Goal: Task Accomplishment & Management: Manage account settings

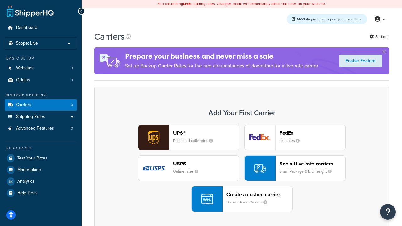
click at [242, 168] on div "UPS® Published daily rates FedEx List rates USPS Online rates See all live rate…" at bounding box center [242, 168] width 282 height 87
click at [313, 133] on header "FedEx" at bounding box center [313, 133] width 66 height 6
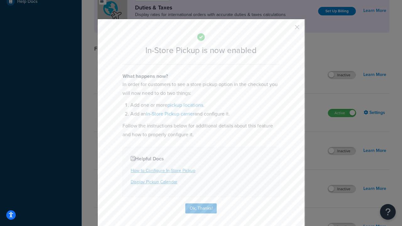
click at [288, 29] on button "button" at bounding box center [288, 30] width 2 height 2
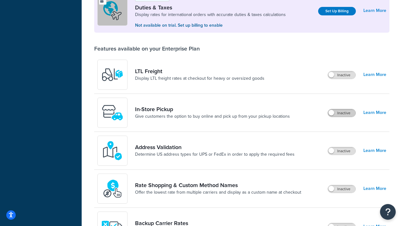
scroll to position [192, 0]
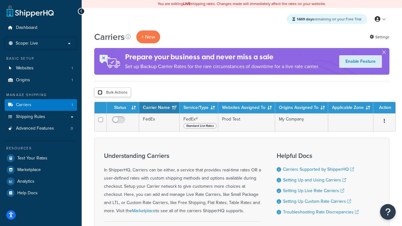
click at [100, 93] on input "checkbox" at bounding box center [100, 92] width 5 height 5
checkbox input "true"
click at [0, 0] on button "Delete" at bounding box center [0, 0] width 0 height 0
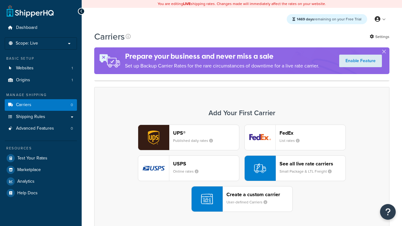
scroll to position [125, 0]
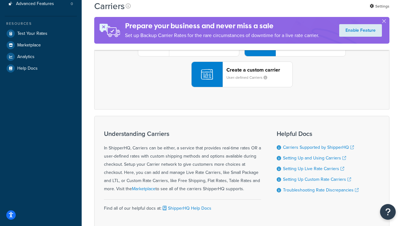
click at [242, 87] on div "UPS® Published daily rates FedEx List rates USPS Online rates See all live rate…" at bounding box center [242, 43] width 282 height 87
click at [313, 11] on header "FedEx" at bounding box center [313, 8] width 66 height 6
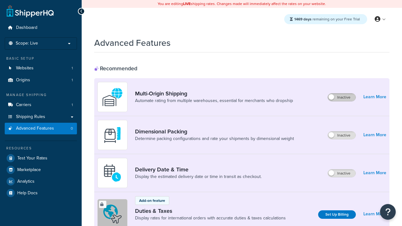
click at [342, 97] on label "Inactive" at bounding box center [342, 98] width 28 height 8
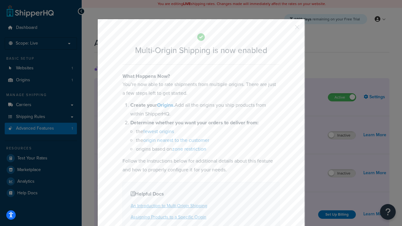
click at [288, 29] on button "button" at bounding box center [288, 30] width 2 height 2
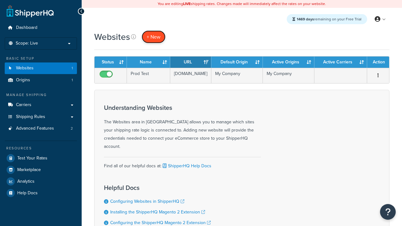
click at [154, 37] on span "+ New" at bounding box center [154, 36] width 14 height 7
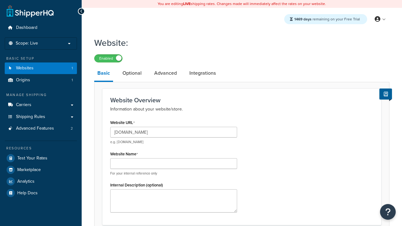
type input "www.testregressiononprod.com"
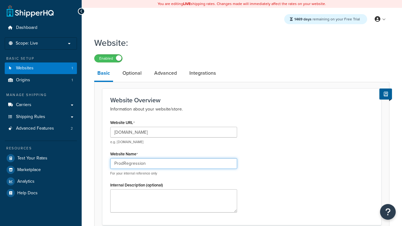
type input "ProdRegression"
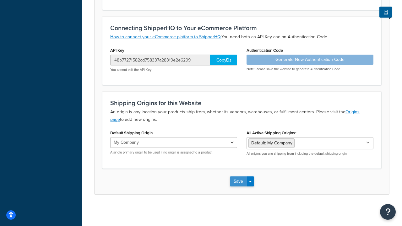
click at [238, 182] on button "Save" at bounding box center [238, 182] width 17 height 10
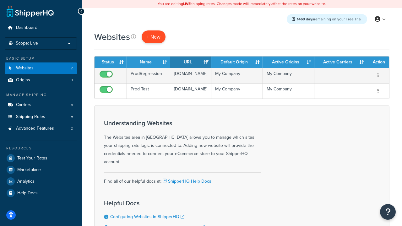
click at [154, 37] on span "+ New" at bounding box center [154, 36] width 14 height 7
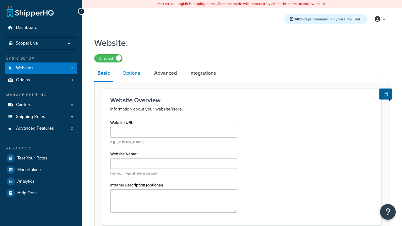
click at [132, 74] on link "Optional" at bounding box center [131, 73] width 25 height 15
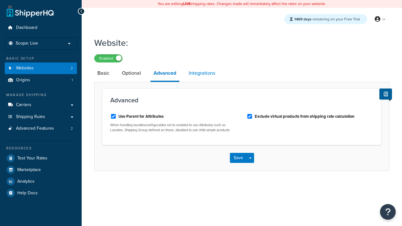
click at [202, 74] on link "Integrations" at bounding box center [202, 73] width 33 height 15
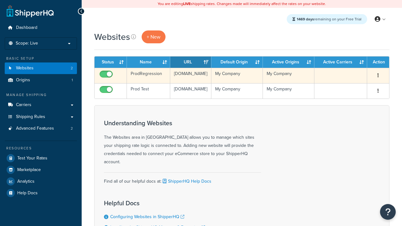
click at [378, 76] on icon "button" at bounding box center [378, 75] width 1 height 4
click at [0, 0] on link "Edit" at bounding box center [0, 0] width 0 height 0
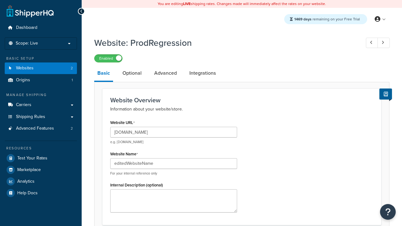
type input "editedWebsiteName"
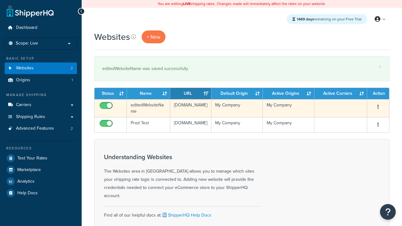
click at [378, 107] on icon "button" at bounding box center [378, 107] width 1 height 4
click at [0, 0] on link "Duplicate" at bounding box center [0, 0] width 0 height 0
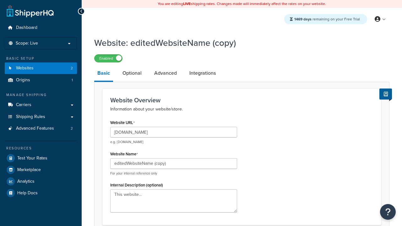
type input "[DOMAIN_NAME]"
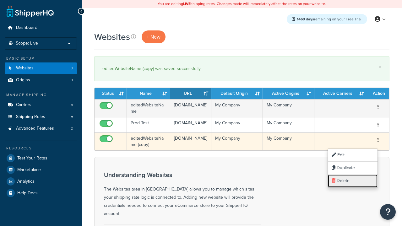
click at [353, 181] on link "Delete" at bounding box center [353, 181] width 50 height 13
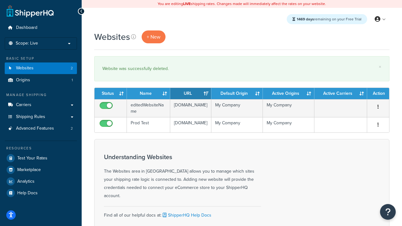
click at [111, 94] on th "Status" at bounding box center [111, 93] width 32 height 11
click at [149, 94] on th "Name" at bounding box center [148, 93] width 43 height 11
click at [191, 94] on th "URL" at bounding box center [190, 93] width 41 height 11
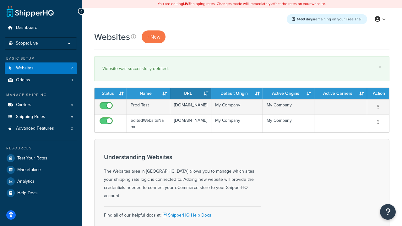
click at [191, 94] on th "URL" at bounding box center [190, 93] width 41 height 11
click at [237, 94] on th "Default Origin" at bounding box center [238, 93] width 52 height 11
click at [289, 94] on th "Active Origins" at bounding box center [289, 93] width 52 height 11
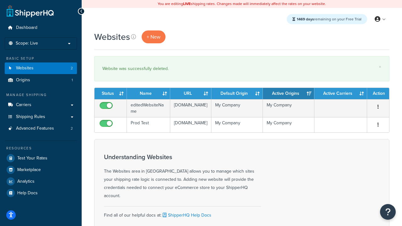
click at [341, 94] on th "Active Carriers" at bounding box center [341, 93] width 53 height 11
click at [378, 94] on th "Action" at bounding box center [378, 93] width 22 height 11
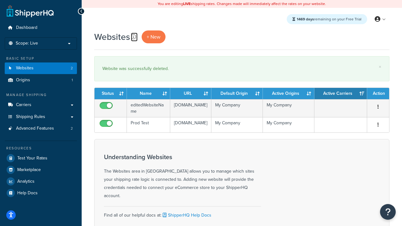
click at [134, 37] on icon at bounding box center [133, 36] width 5 height 5
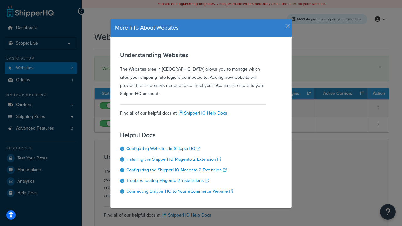
click at [286, 24] on icon "button" at bounding box center [288, 27] width 4 height 6
